Goal: Task Accomplishment & Management: Use online tool/utility

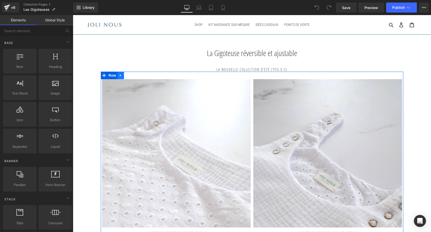
click at [120, 76] on icon at bounding box center [120, 76] width 1 height 2
click at [133, 77] on icon at bounding box center [134, 76] width 4 height 4
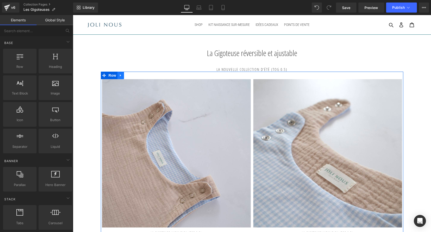
click at [121, 77] on icon at bounding box center [121, 76] width 4 height 4
click at [133, 76] on icon at bounding box center [134, 76] width 4 height 4
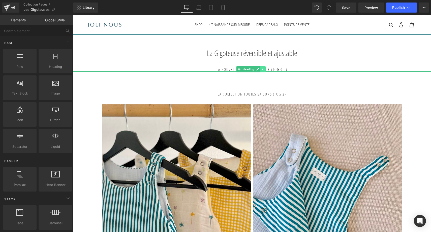
click at [264, 70] on link at bounding box center [262, 69] width 5 height 6
click at [265, 70] on icon at bounding box center [265, 69] width 3 height 3
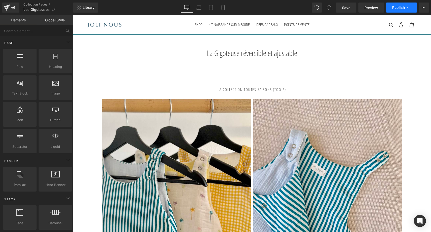
click at [397, 7] on span "Publish" at bounding box center [398, 8] width 13 height 4
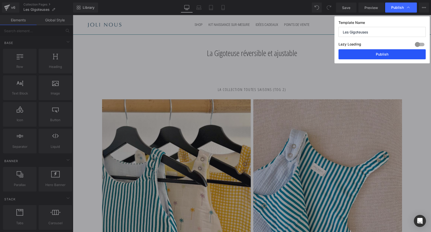
click at [384, 57] on button "Publish" at bounding box center [381, 54] width 87 height 10
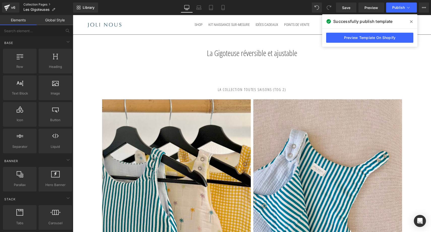
click at [32, 3] on link "Collection Pages" at bounding box center [48, 5] width 50 height 4
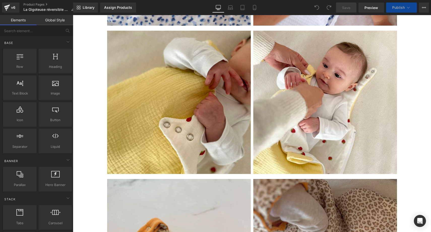
scroll to position [953, 0]
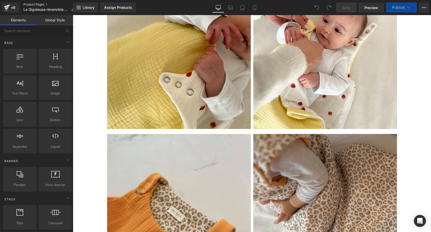
click at [32, 5] on link "Product Pages" at bounding box center [50, 5] width 55 height 4
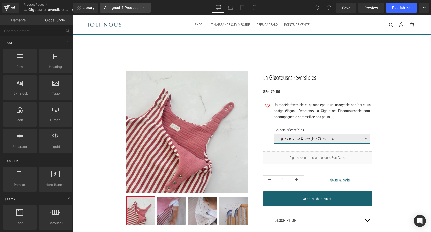
click at [141, 7] on icon at bounding box center [143, 7] width 5 height 5
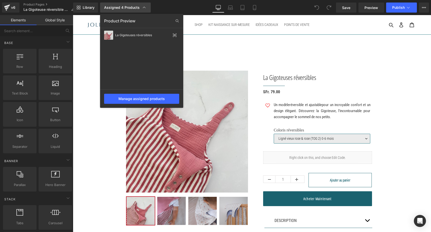
click at [141, 7] on div "Assigned 4 Products" at bounding box center [125, 7] width 43 height 5
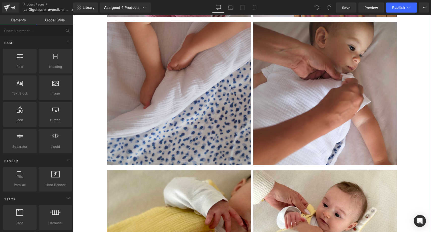
scroll to position [737, 0]
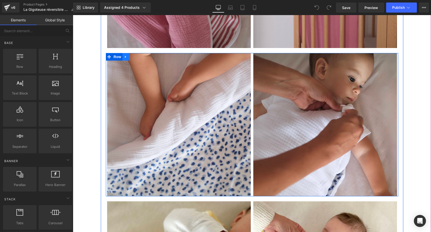
click at [125, 59] on icon at bounding box center [126, 57] width 4 height 4
click at [131, 59] on icon at bounding box center [132, 57] width 4 height 4
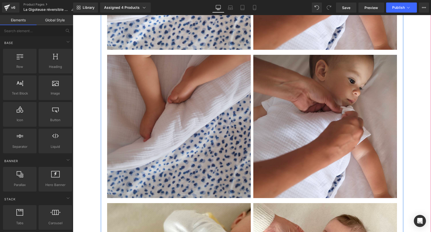
scroll to position [782, 0]
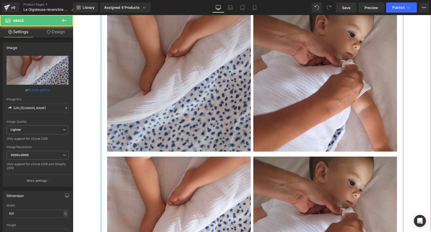
click at [171, 96] on img at bounding box center [179, 80] width 144 height 144
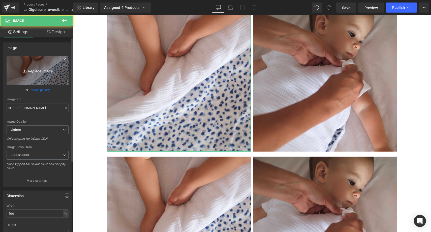
click at [48, 73] on icon "Replace Image" at bounding box center [37, 70] width 40 height 6
type input "C:\fakepath\gigoteuse-réversible-joli-nous-tog2-ligné-skieurs-bleu-blanc-oeko…"
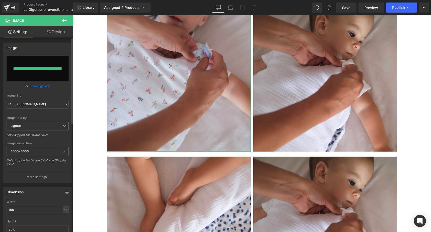
type input "https://ucarecdn.com/6f142fdd-fedb-4369-839b-49a8483c0f9b/-/format/auto/-/previ…"
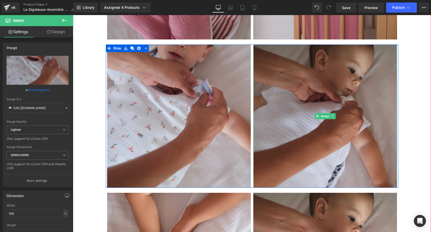
scroll to position [742, 0]
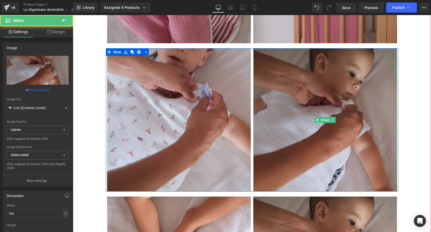
click at [343, 96] on img at bounding box center [325, 120] width 144 height 144
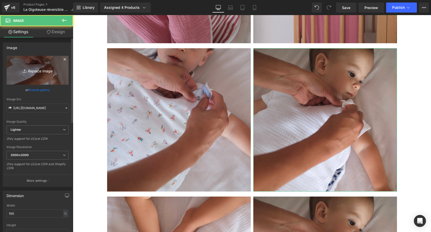
click at [43, 74] on link "Replace Image" at bounding box center [38, 70] width 62 height 29
type input "C:\fakepath\gigoteuse-réversible-joli-nous-tog2-ligné-skieurs-bleu-blanc-oeko…"
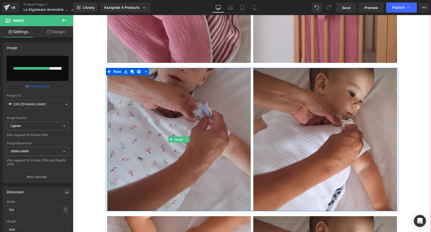
scroll to position [722, 0]
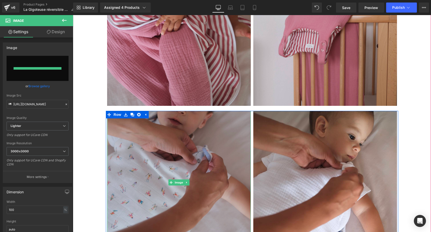
type input "https://ucarecdn.com/bba10b53-a8b5-4745-a554-205d2c44adc3/-/format/auto/-/previ…"
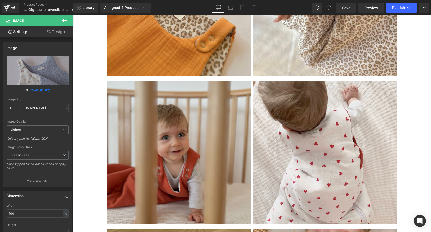
scroll to position [1332, 0]
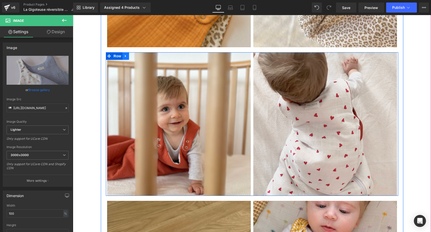
click at [124, 58] on icon at bounding box center [126, 56] width 4 height 4
click at [139, 58] on icon at bounding box center [139, 56] width 4 height 4
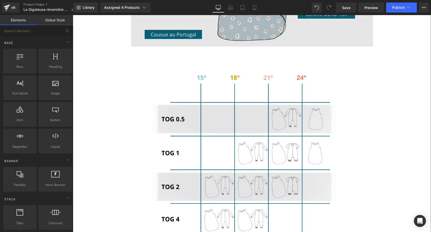
scroll to position [376, 0]
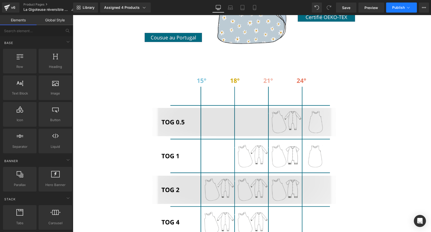
click at [397, 6] on span "Publish" at bounding box center [398, 8] width 13 height 4
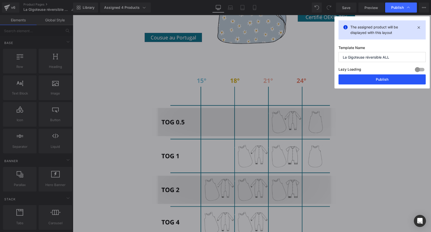
drag, startPoint x: 362, startPoint y: 80, endPoint x: 289, endPoint y: 65, distance: 74.4
click at [362, 80] on button "Publish" at bounding box center [381, 80] width 87 height 10
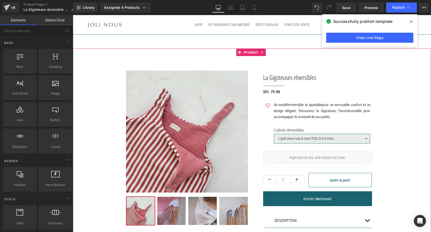
scroll to position [0, 0]
click at [412, 20] on icon at bounding box center [411, 22] width 3 height 4
